Goal: Navigation & Orientation: Find specific page/section

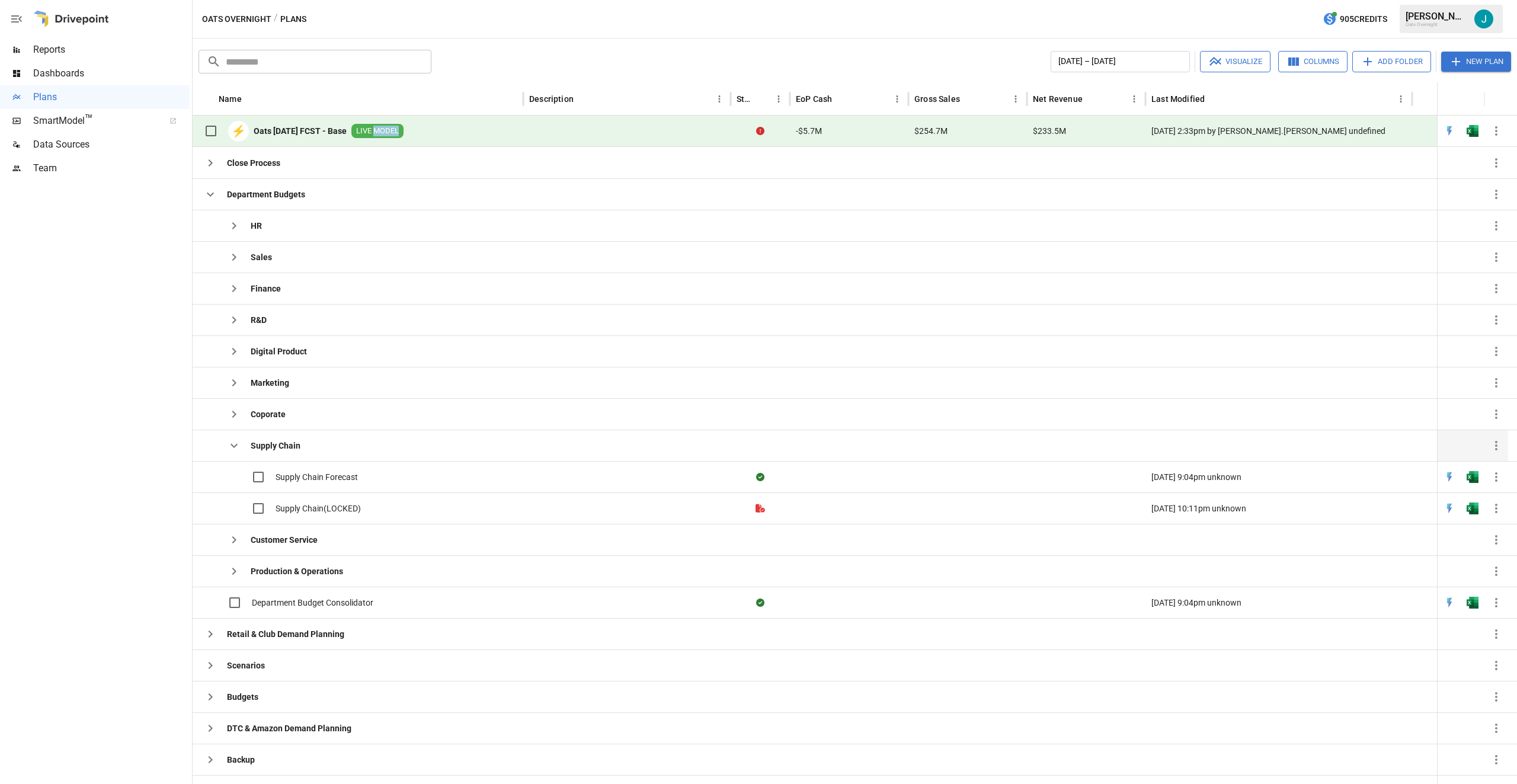
click at [237, 444] on icon "button" at bounding box center [234, 446] width 14 height 14
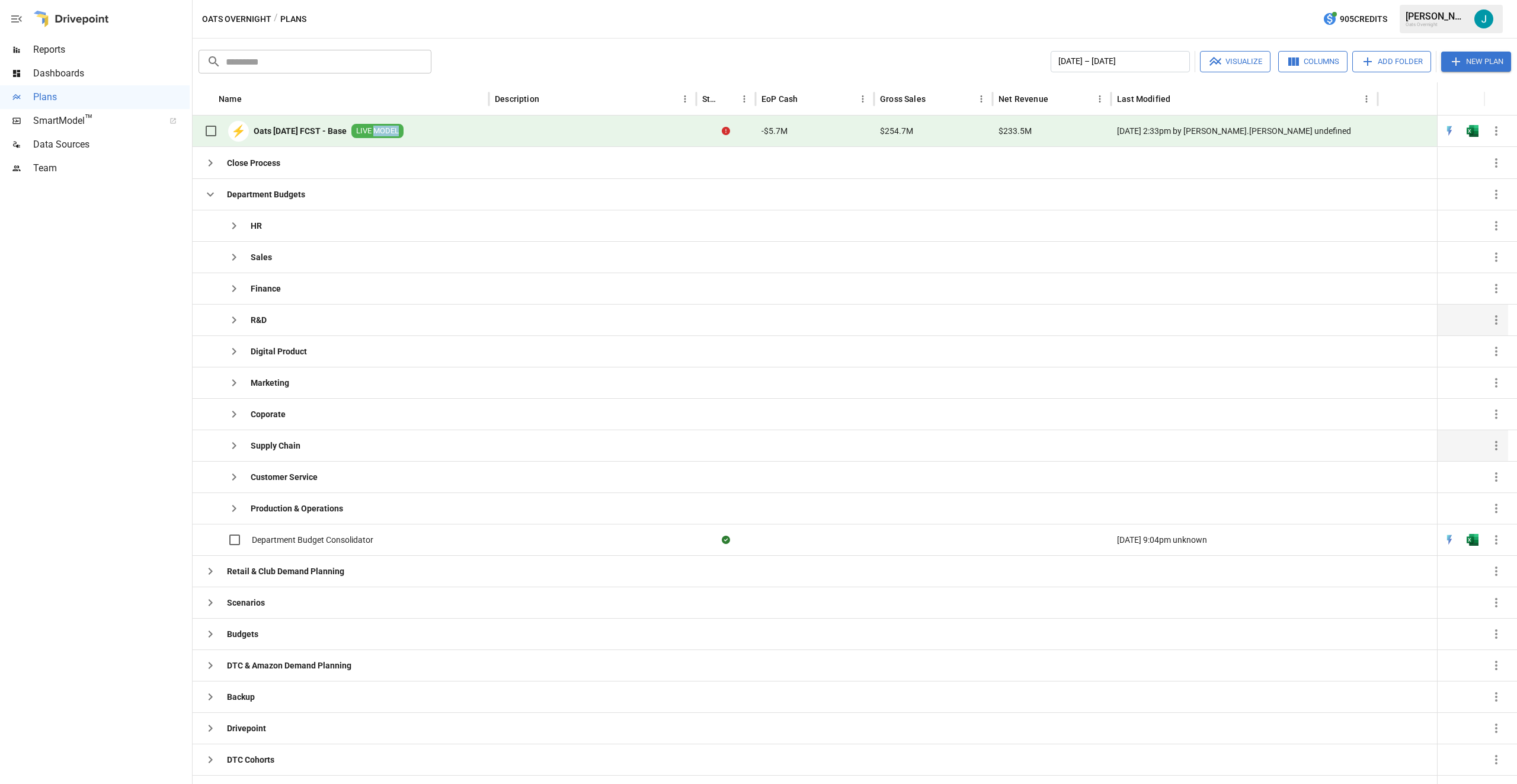
click at [234, 318] on icon "button" at bounding box center [235, 320] width 4 height 7
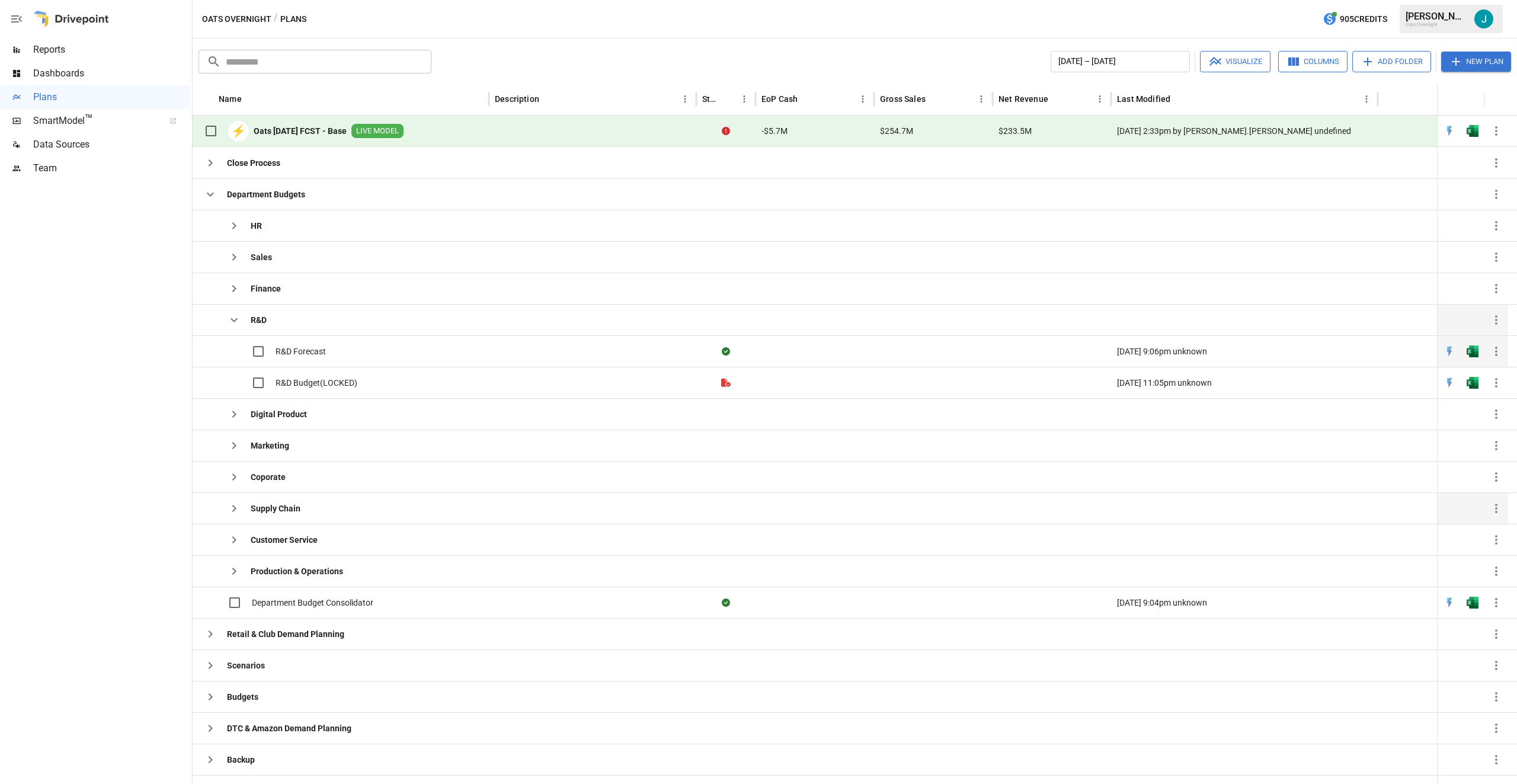
click at [304, 351] on span "R&D Forecast" at bounding box center [301, 351] width 50 height 12
click at [268, 281] on div "Finance" at bounding box center [239, 288] width 82 height 24
click at [235, 287] on icon "button" at bounding box center [234, 288] width 14 height 14
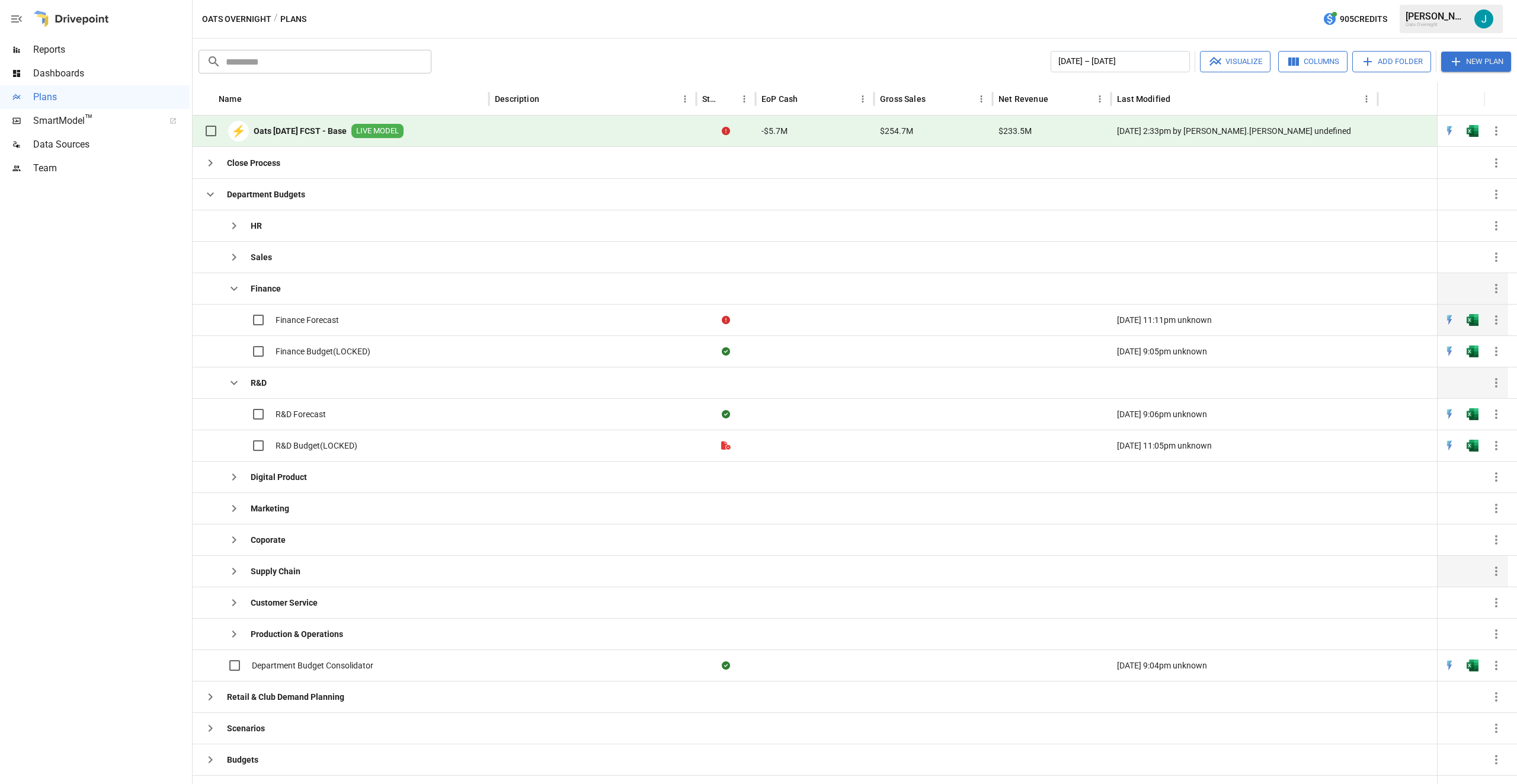
click at [307, 322] on span "Finance Forecast" at bounding box center [307, 320] width 64 height 12
click at [236, 634] on icon "button" at bounding box center [235, 634] width 4 height 7
click at [230, 569] on icon "button" at bounding box center [234, 572] width 14 height 14
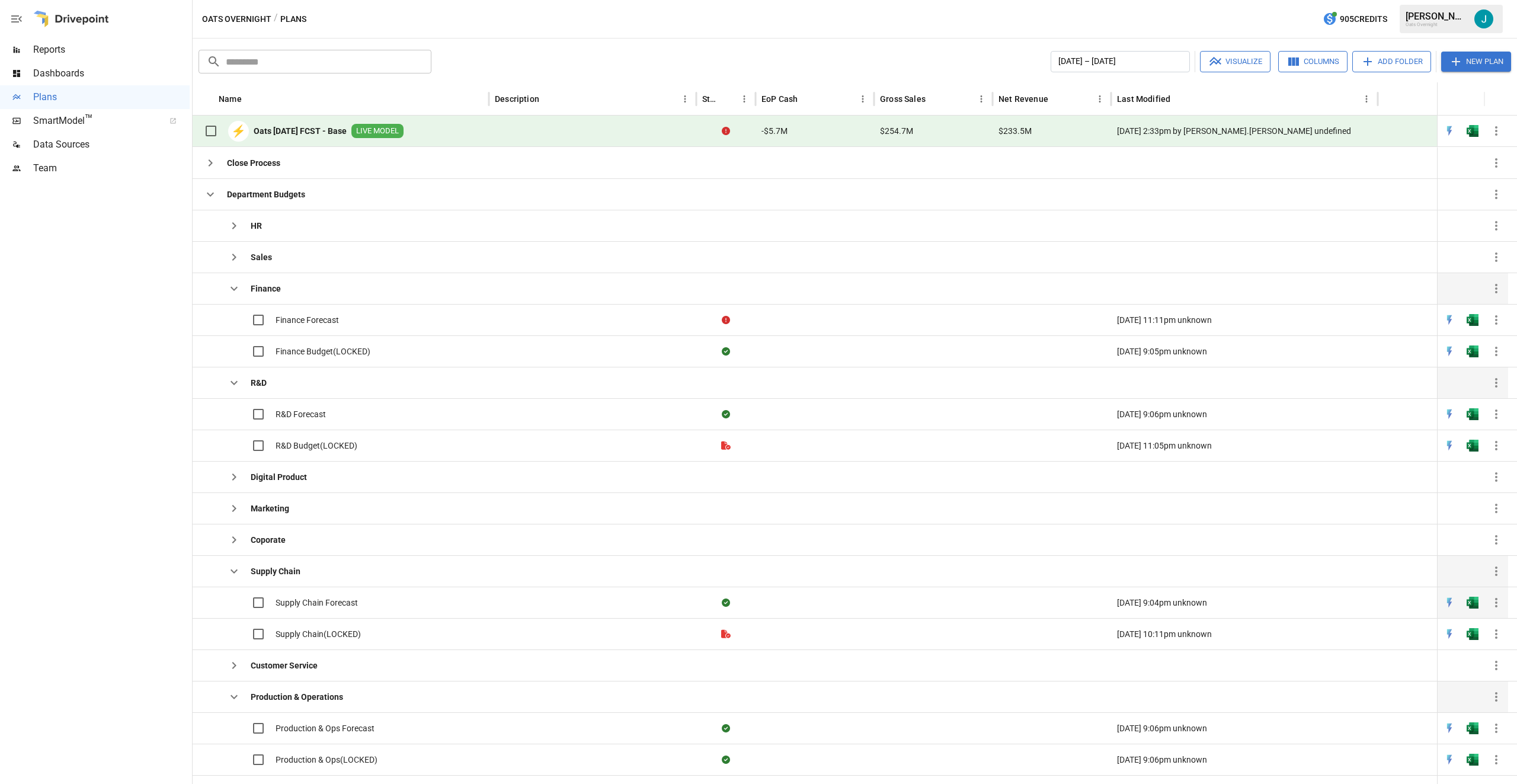
click at [330, 603] on span "Supply Chain Forecast" at bounding box center [316, 602] width 82 height 12
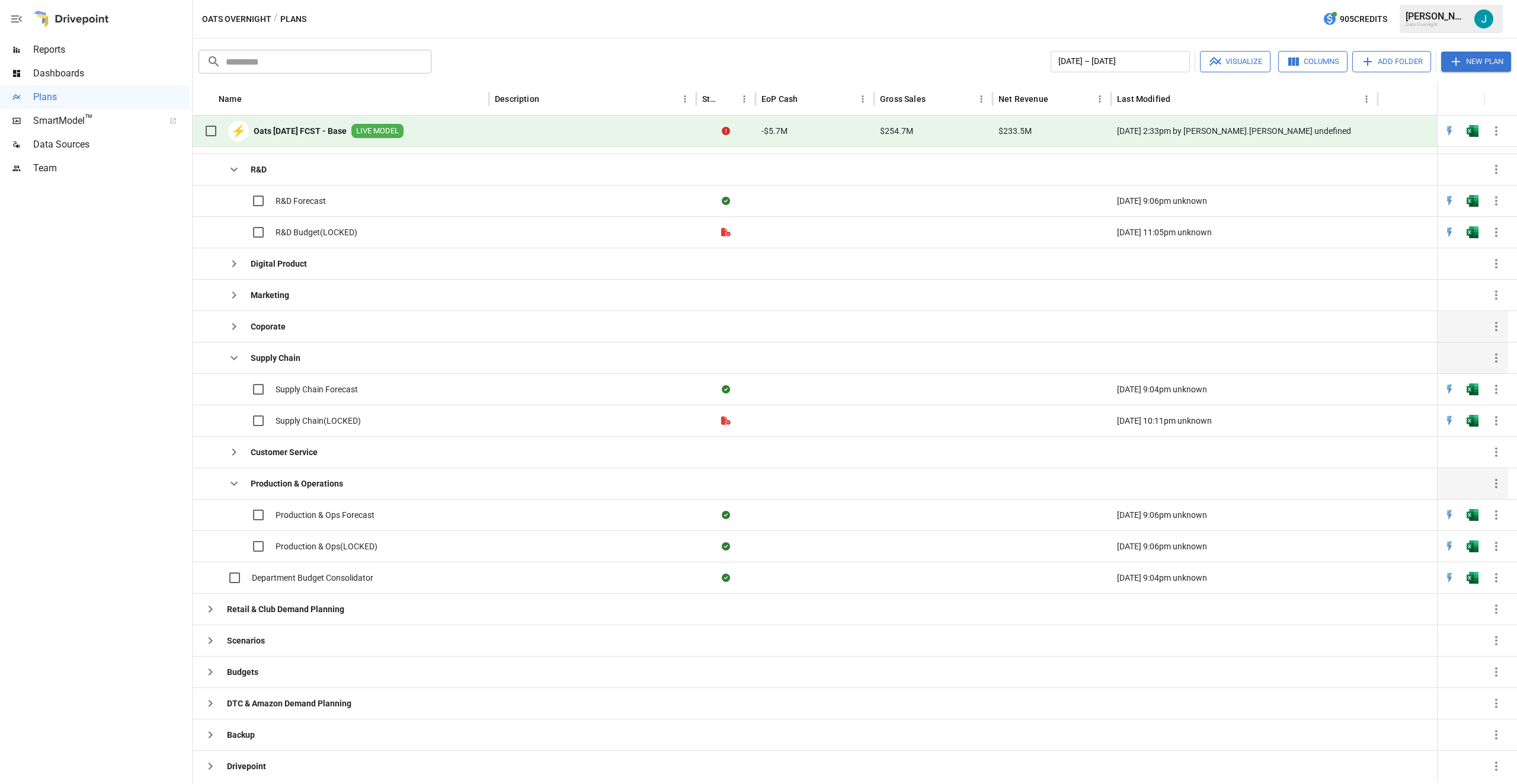
scroll to position [162, 0]
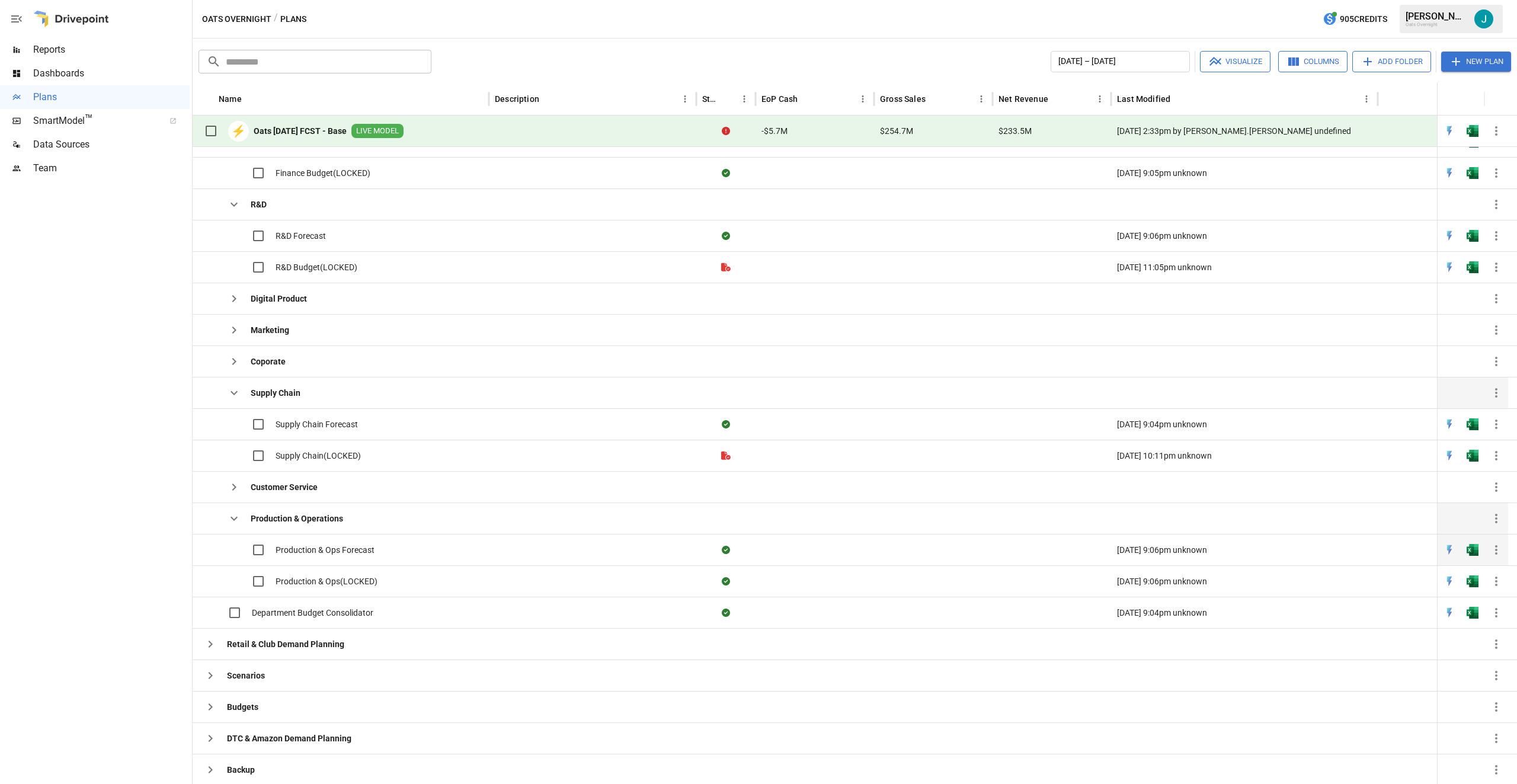
click at [316, 544] on span "Production & Ops Forecast" at bounding box center [325, 549] width 99 height 12
click at [231, 485] on icon "button" at bounding box center [234, 487] width 14 height 14
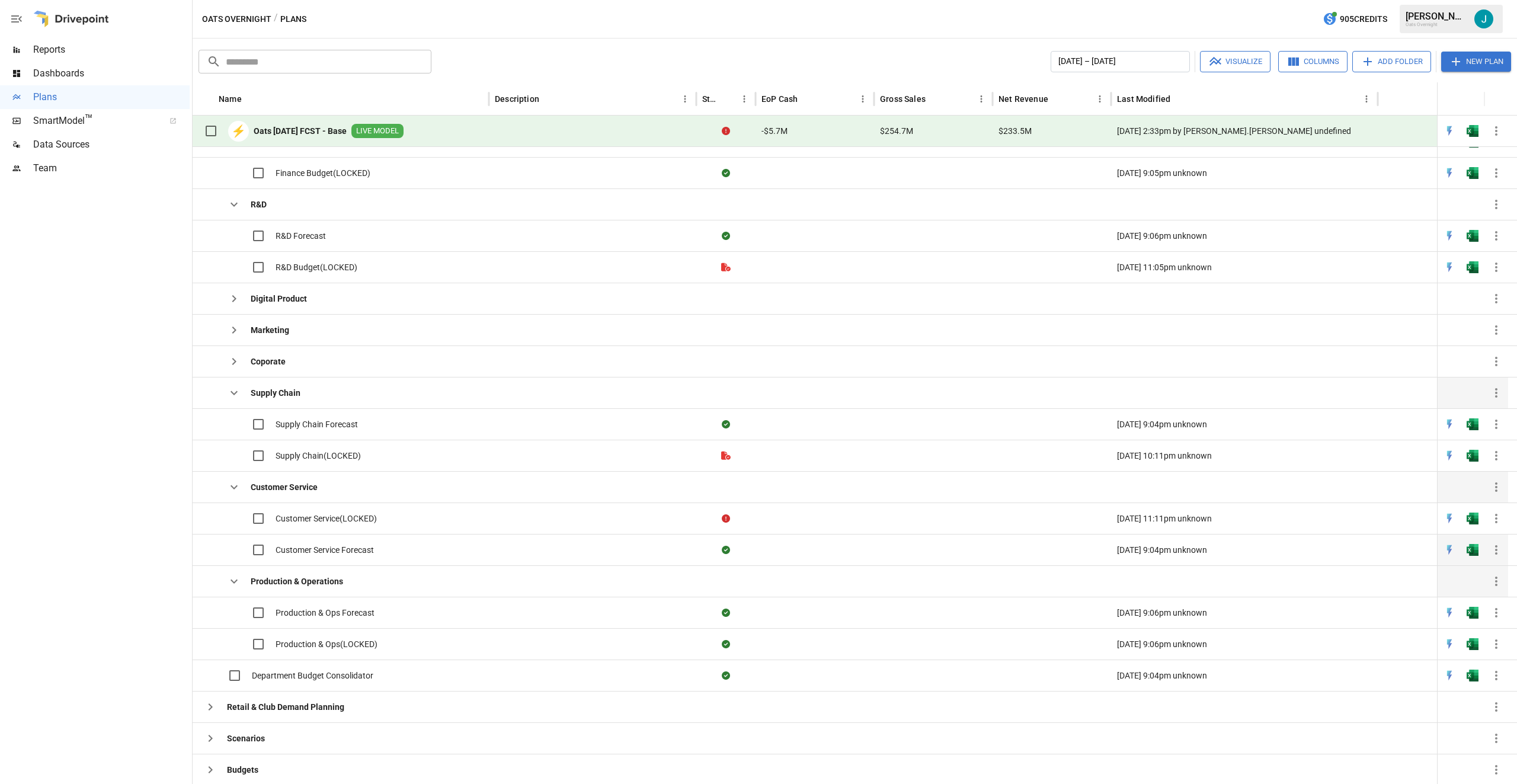
click at [310, 546] on span "Customer Service Forecast" at bounding box center [324, 549] width 98 height 12
click at [238, 202] on icon "button" at bounding box center [234, 205] width 14 height 14
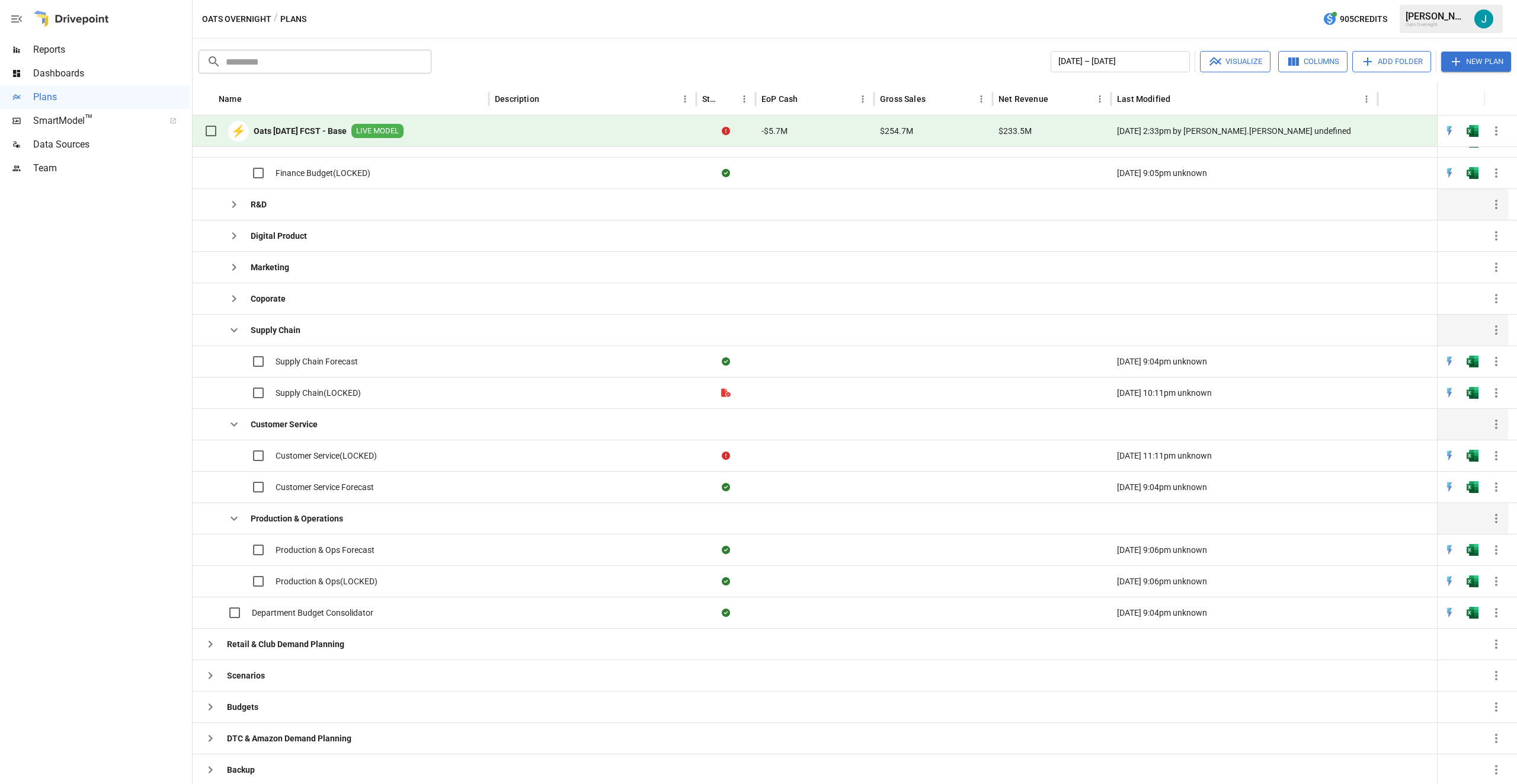
click at [238, 326] on icon "button" at bounding box center [234, 330] width 14 height 14
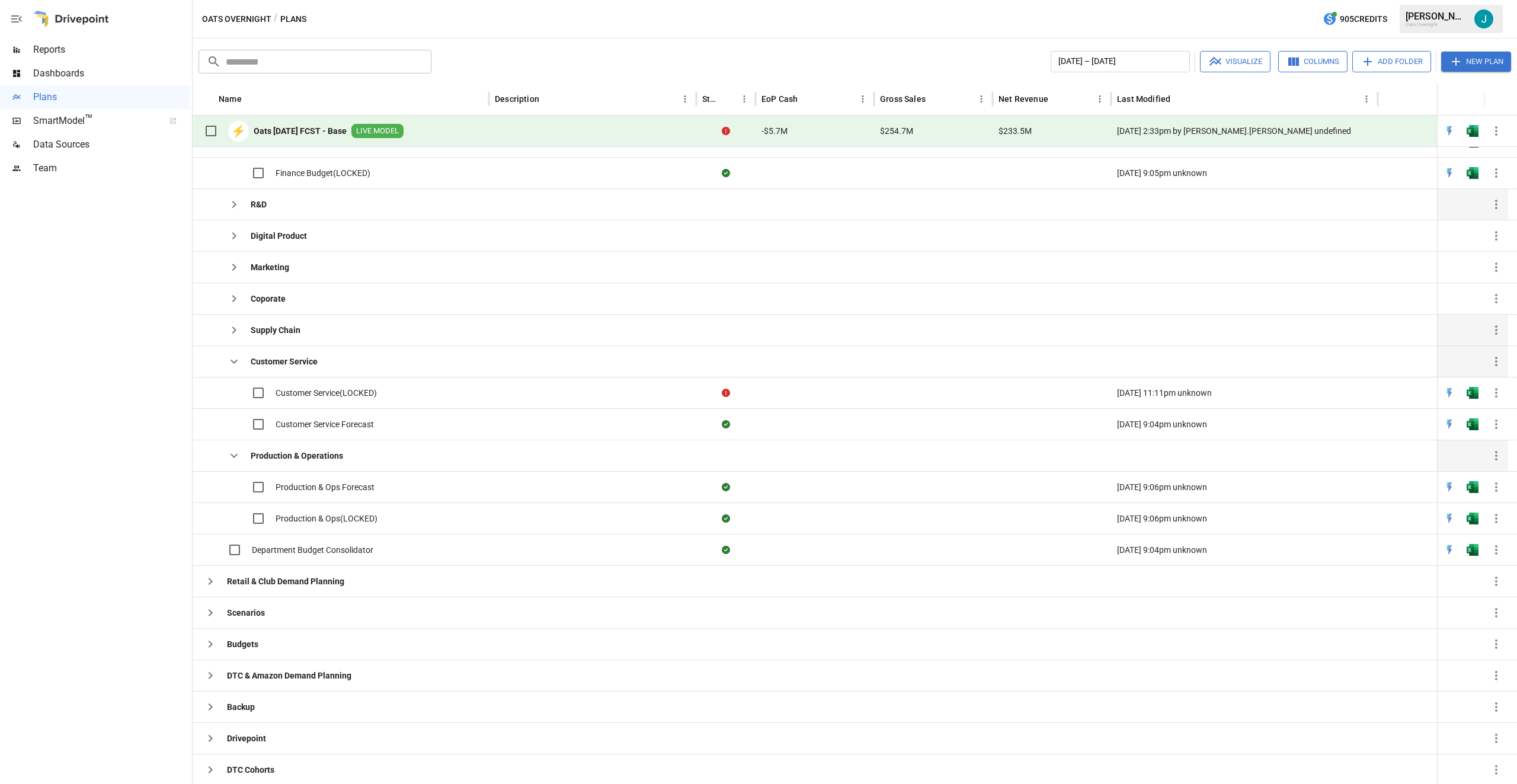
click at [238, 364] on icon "button" at bounding box center [234, 361] width 14 height 14
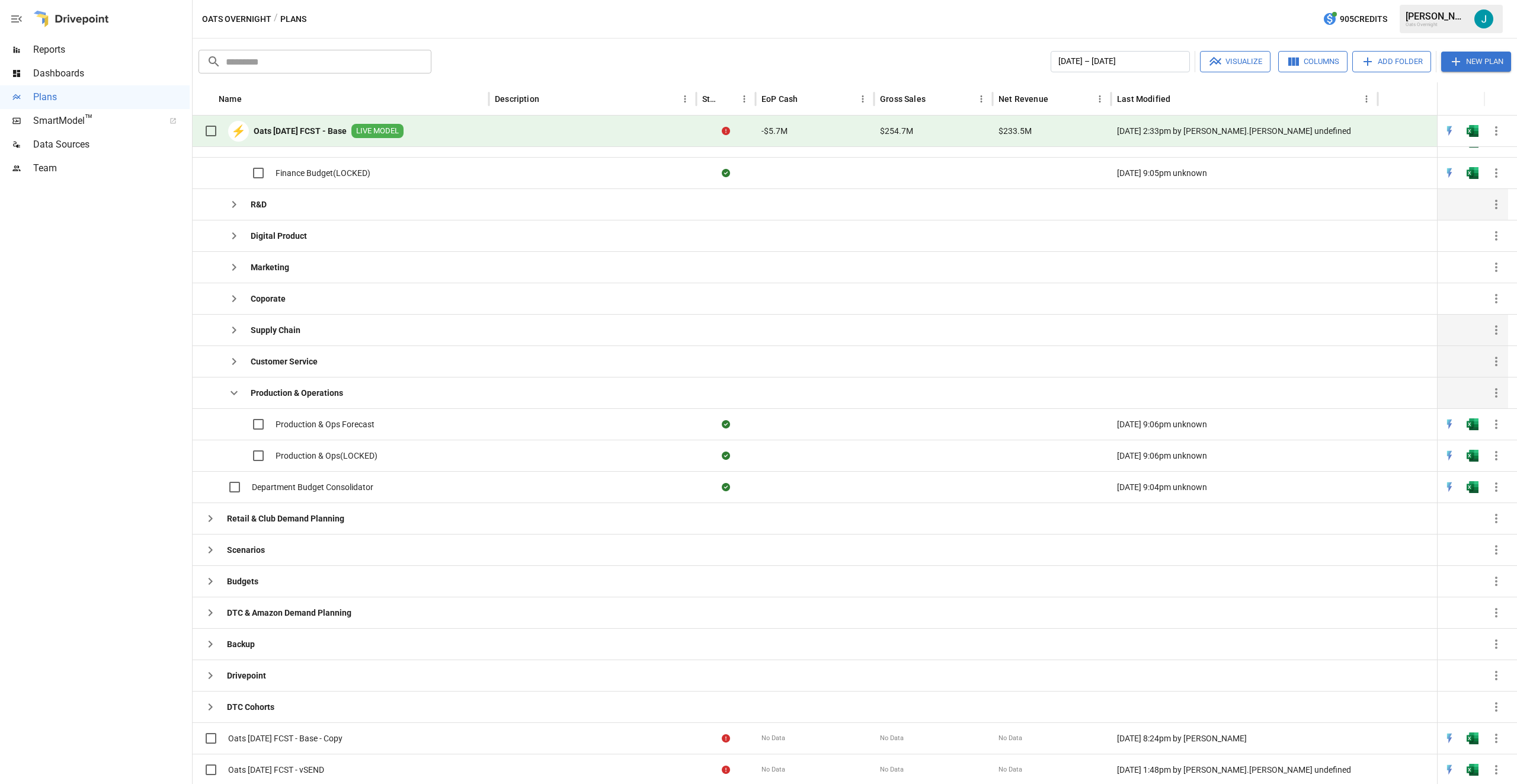
click at [232, 393] on icon "button" at bounding box center [234, 393] width 7 height 4
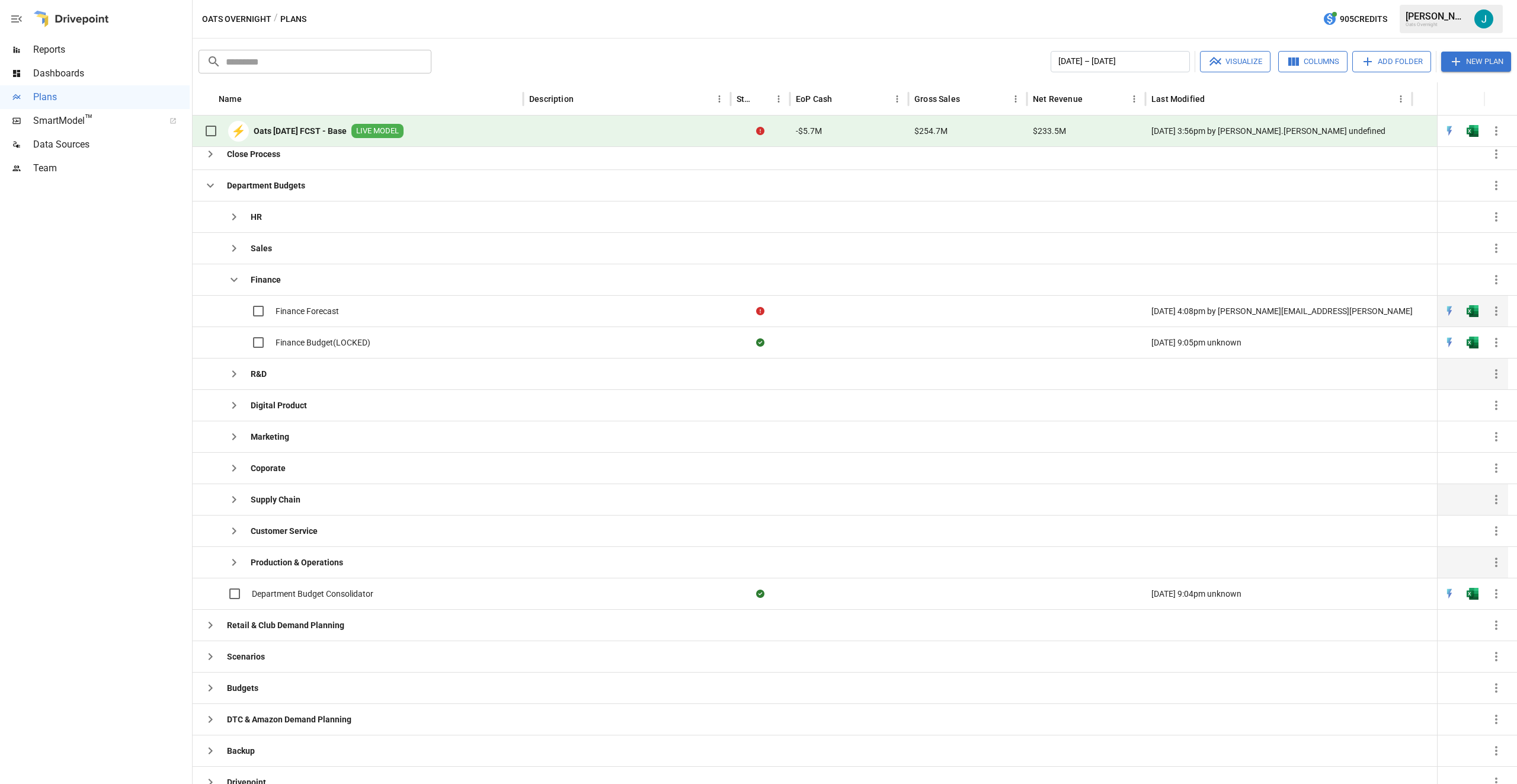
scroll to position [0, 0]
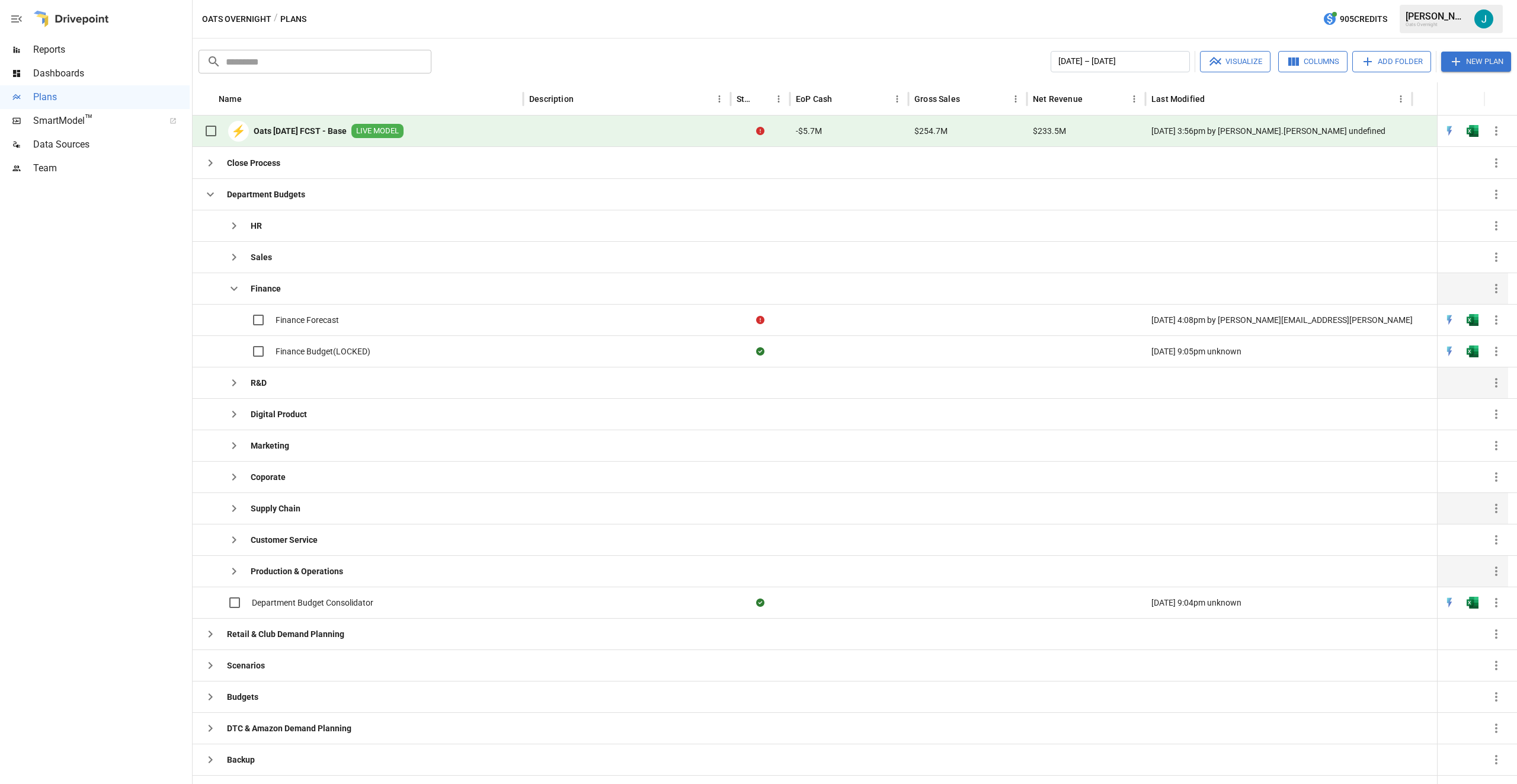
click at [239, 292] on icon "button" at bounding box center [234, 288] width 14 height 14
